Goal: Task Accomplishment & Management: Use online tool/utility

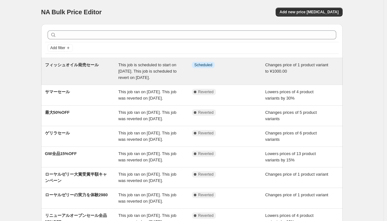
click at [89, 67] on span "フィッシュオイル発売セール" at bounding box center [72, 65] width 54 height 5
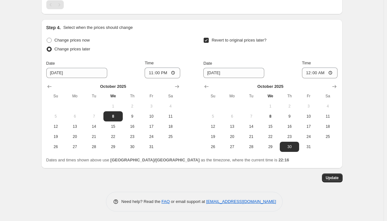
scroll to position [405, 0]
click at [83, 40] on span "Change prices now" at bounding box center [72, 40] width 35 height 5
click at [47, 38] on input "Change prices now" at bounding box center [47, 38] width 0 height 0
radio input "true"
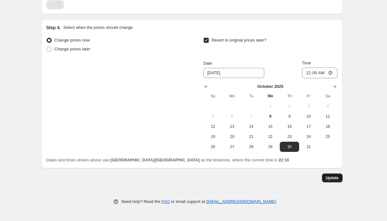
click at [331, 179] on span "Update" at bounding box center [332, 178] width 13 height 5
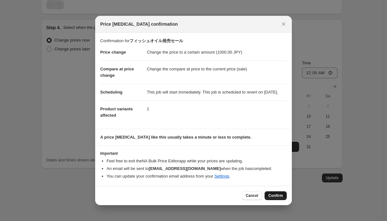
click at [274, 198] on span "Confirm" at bounding box center [276, 195] width 15 height 5
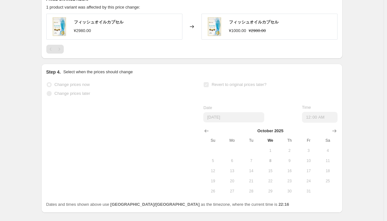
scroll to position [0, 0]
